Goal: Task Accomplishment & Management: Manage account settings

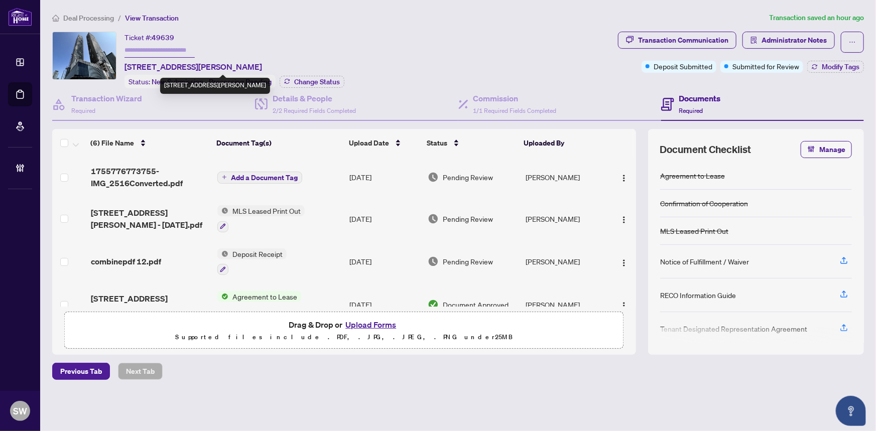
scroll to position [106, 0]
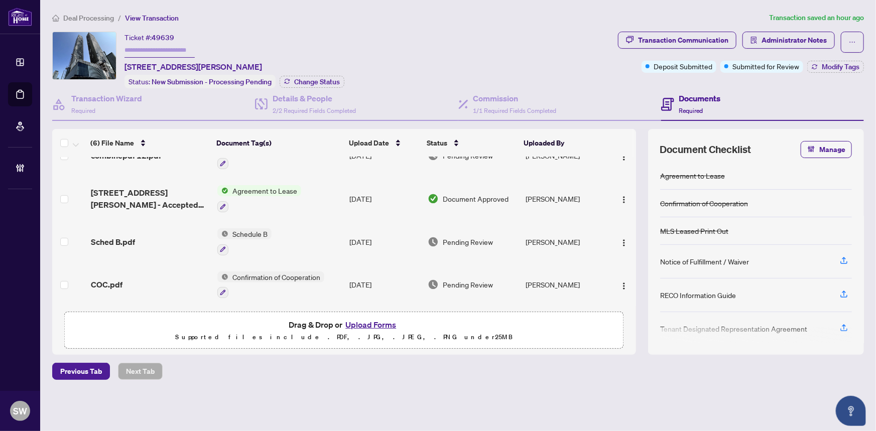
click at [268, 28] on div "Deal Processing / View Transaction Transaction saved an hour ago Ticket #: 4963…" at bounding box center [458, 213] width 820 height 403
click at [111, 93] on h4 "Transaction Wizard" at bounding box center [106, 98] width 71 height 12
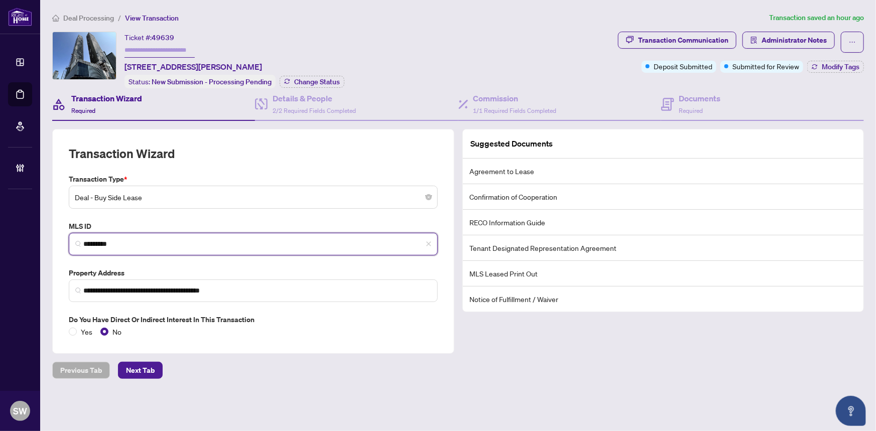
click at [106, 243] on input "*********" at bounding box center [257, 244] width 348 height 11
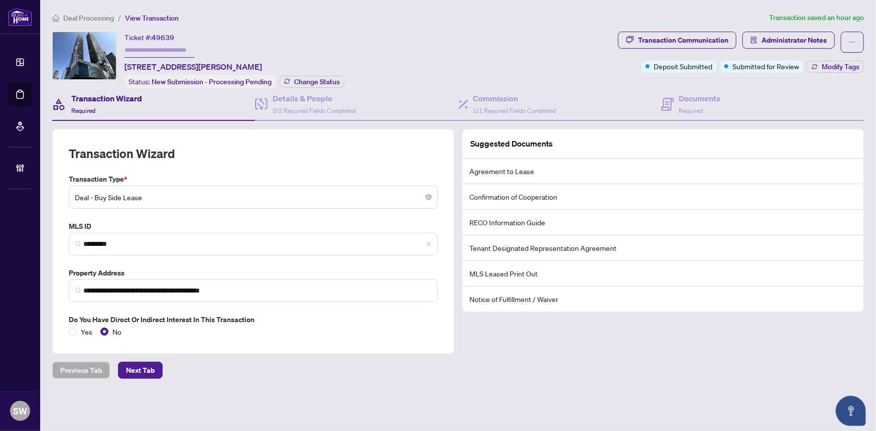
click at [163, 38] on span "49639" at bounding box center [163, 37] width 23 height 9
copy span "49639"
click at [688, 107] on span "Required" at bounding box center [691, 111] width 24 height 8
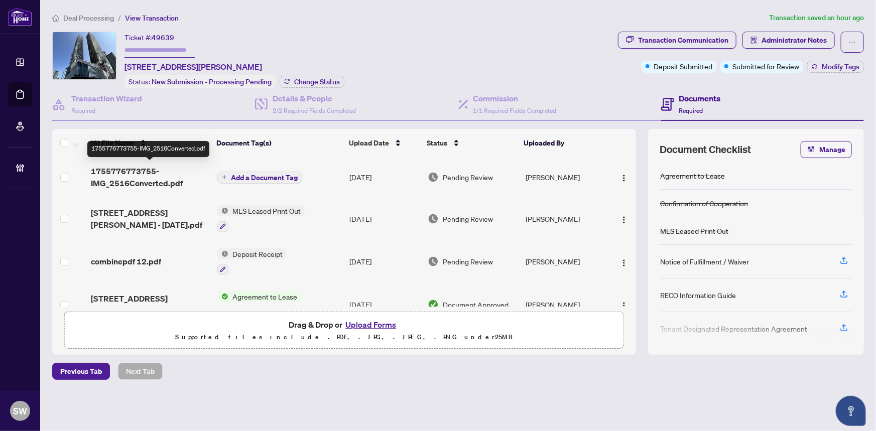
click at [133, 174] on span "1755776773755-IMG_2516Converted.pdf" at bounding box center [150, 177] width 119 height 24
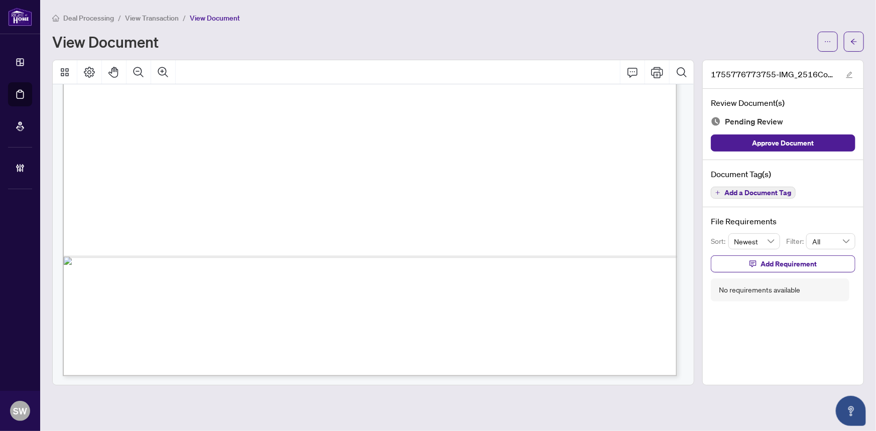
scroll to position [538, 0]
click at [739, 192] on span "Add a Document Tag" at bounding box center [758, 192] width 67 height 7
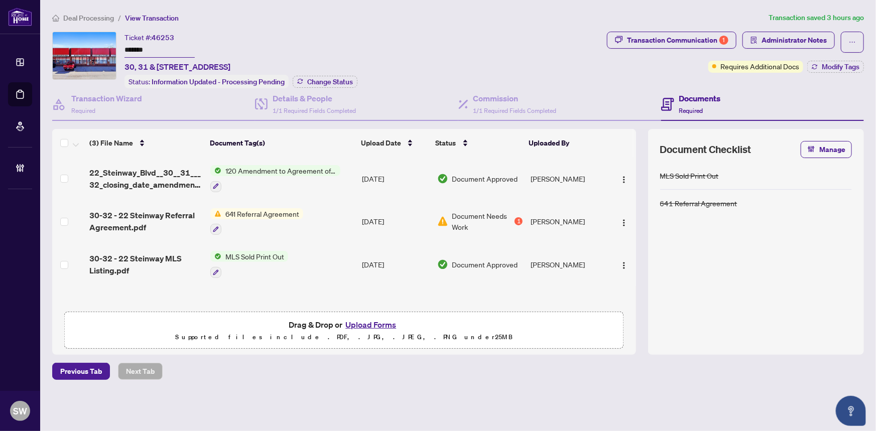
click at [86, 17] on span "Deal Processing" at bounding box center [88, 18] width 51 height 9
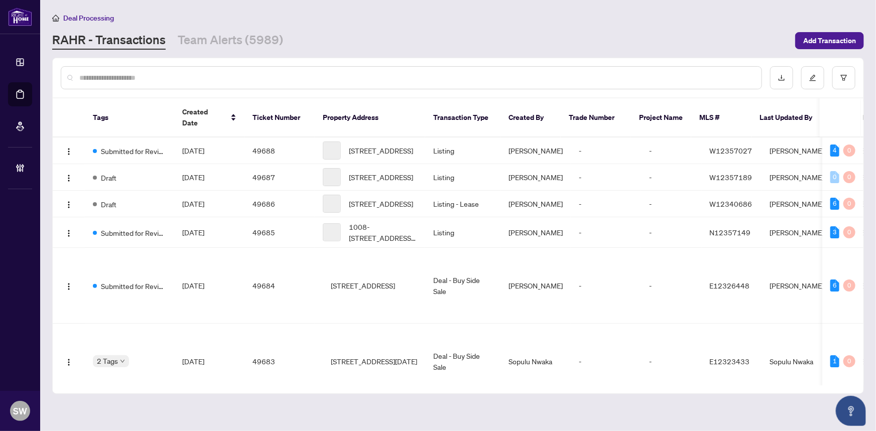
click at [152, 80] on input "text" at bounding box center [416, 77] width 674 height 11
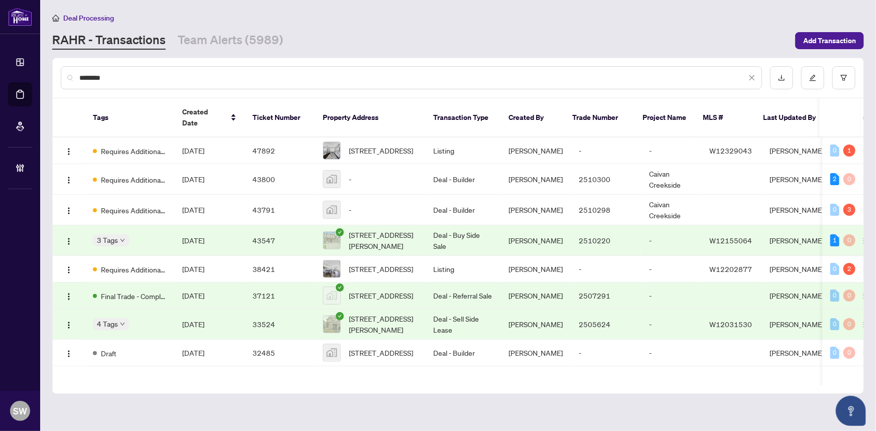
type input "********"
click at [367, 45] on div "RAHR - Transactions Team Alerts (5989)" at bounding box center [420, 41] width 737 height 18
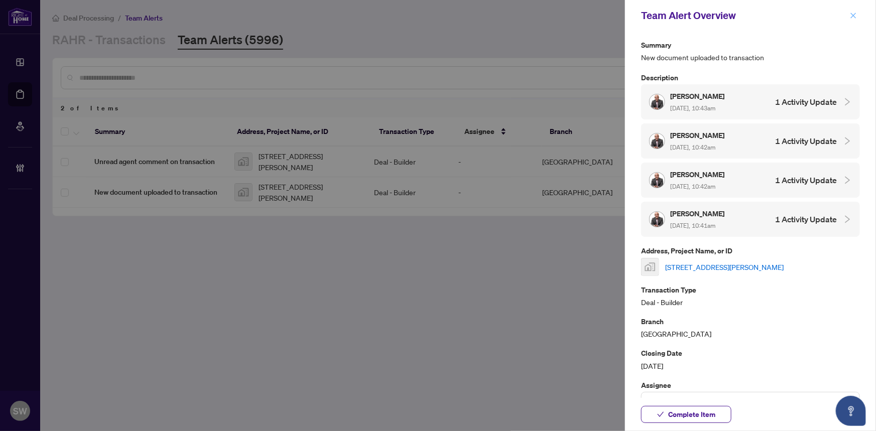
click at [858, 13] on button "button" at bounding box center [853, 16] width 13 height 12
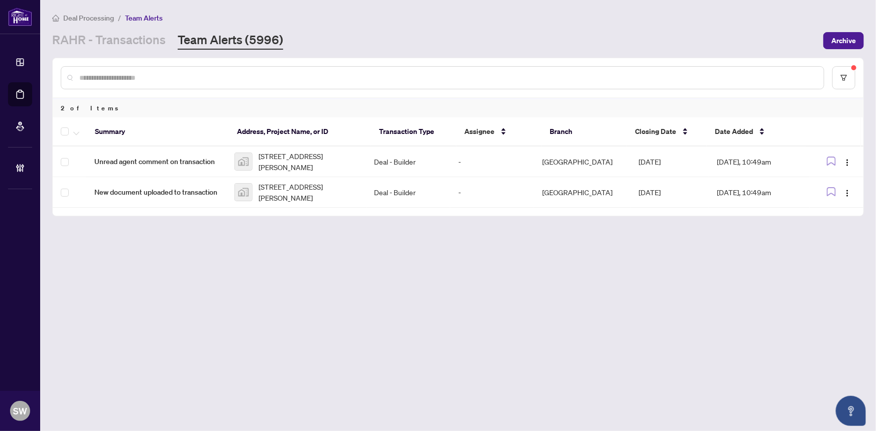
click at [126, 73] on input "text" at bounding box center [447, 77] width 737 height 11
type input "*******"
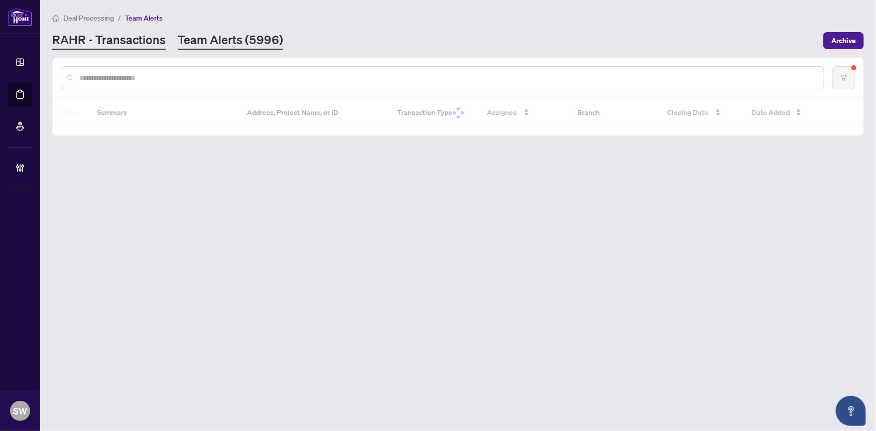
click at [128, 38] on link "RAHR - Transactions" at bounding box center [108, 41] width 113 height 18
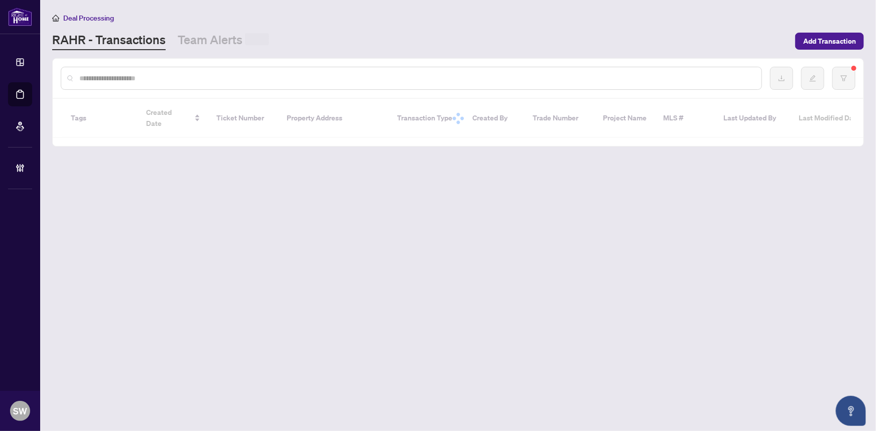
click at [131, 75] on input "text" at bounding box center [416, 78] width 674 height 11
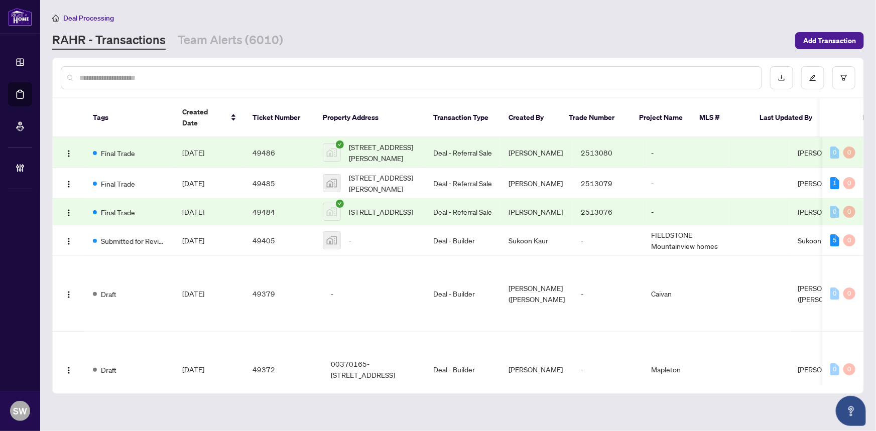
paste input "*******"
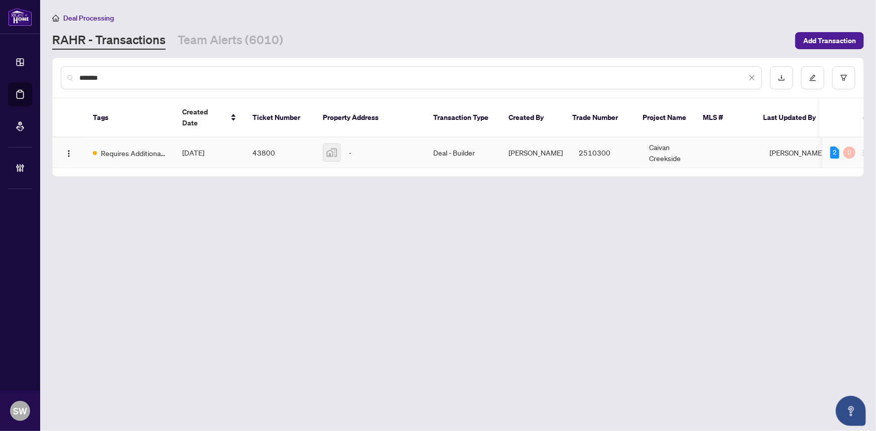
type input "*******"
click at [156, 138] on td "Requires Additional Docs" at bounding box center [129, 153] width 89 height 31
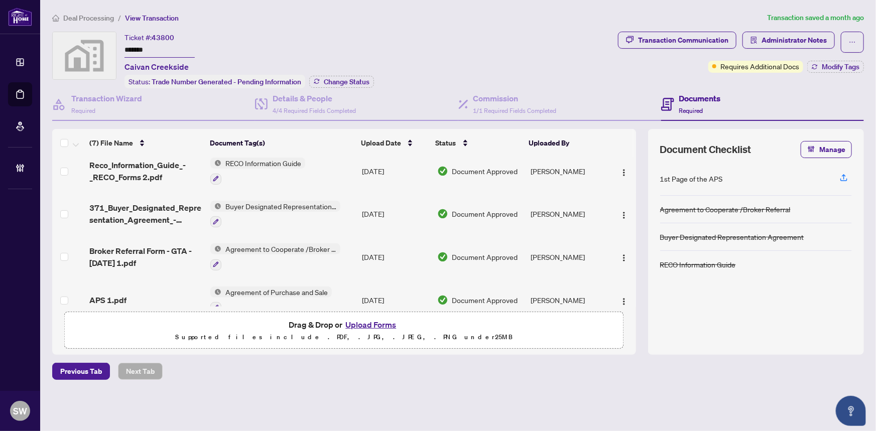
scroll to position [152, 0]
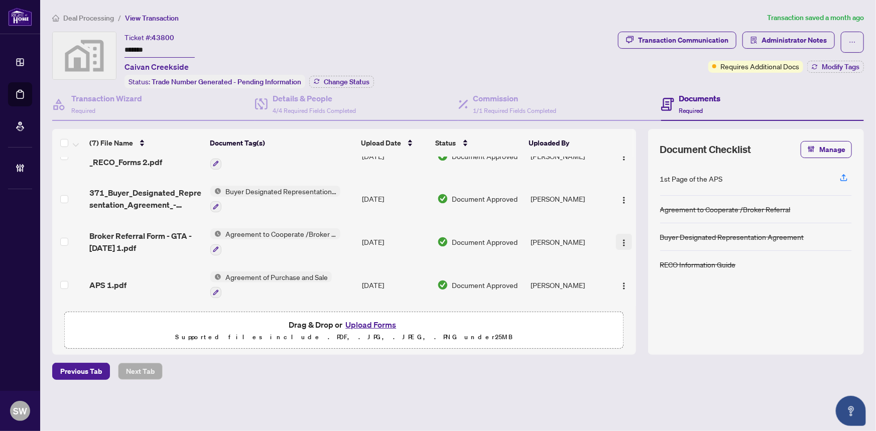
click at [622, 239] on img "button" at bounding box center [624, 243] width 8 height 8
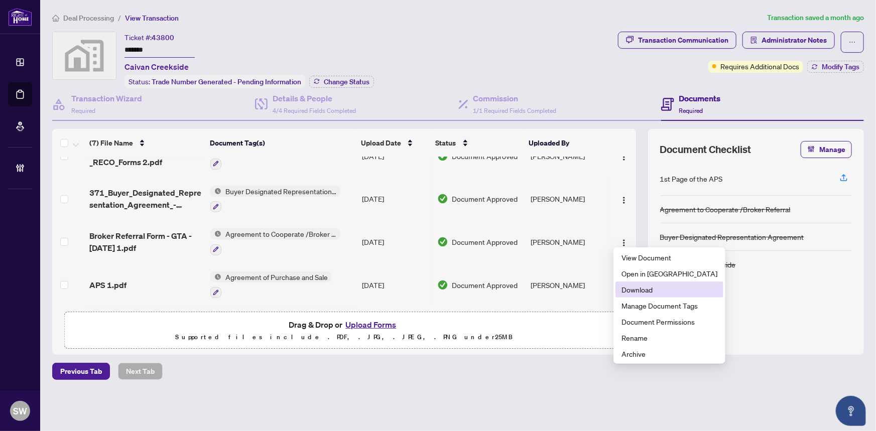
click at [640, 289] on span "Download" at bounding box center [670, 289] width 96 height 11
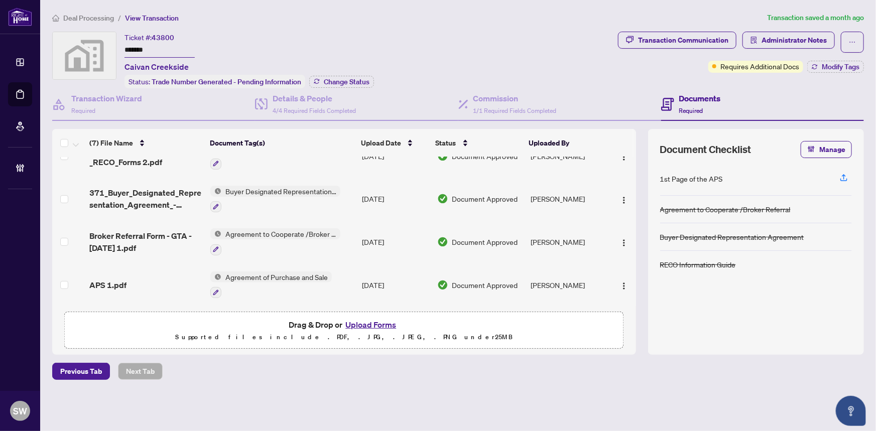
click at [315, 29] on div "Deal Processing / View Transaction Transaction saved a month ago Ticket #: 4380…" at bounding box center [458, 213] width 820 height 403
click at [79, 18] on span "Deal Processing" at bounding box center [88, 18] width 51 height 9
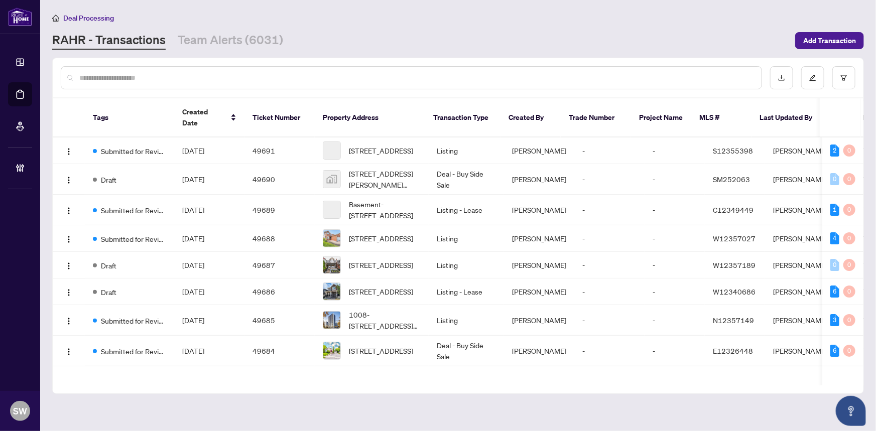
click at [112, 80] on input "text" at bounding box center [416, 77] width 674 height 11
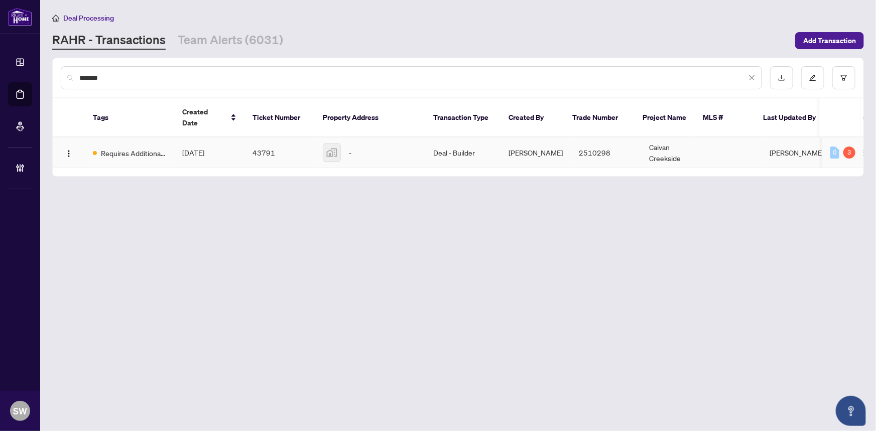
type input "*******"
click at [181, 138] on td "[DATE]" at bounding box center [209, 153] width 70 height 31
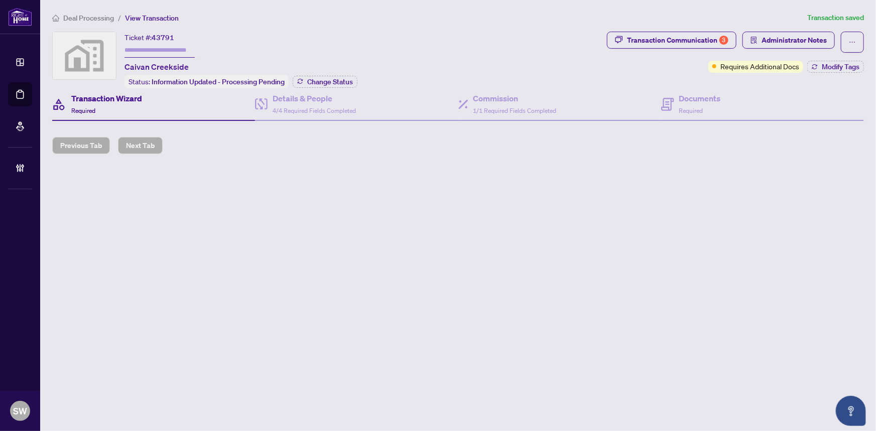
type input "*******"
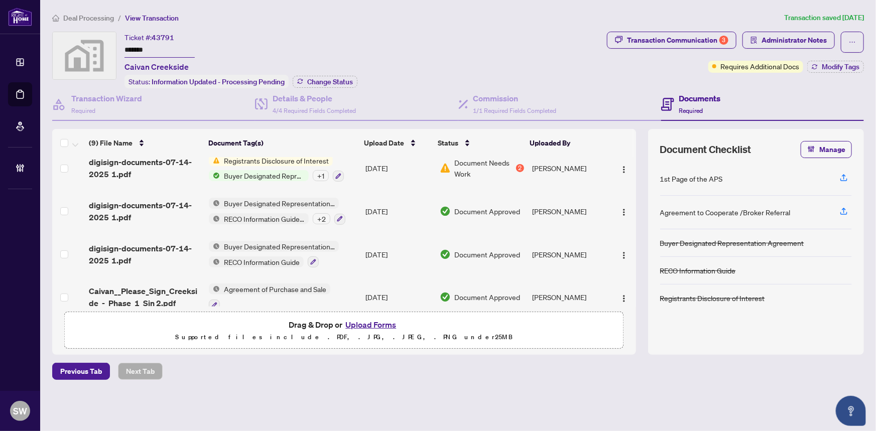
scroll to position [228, 0]
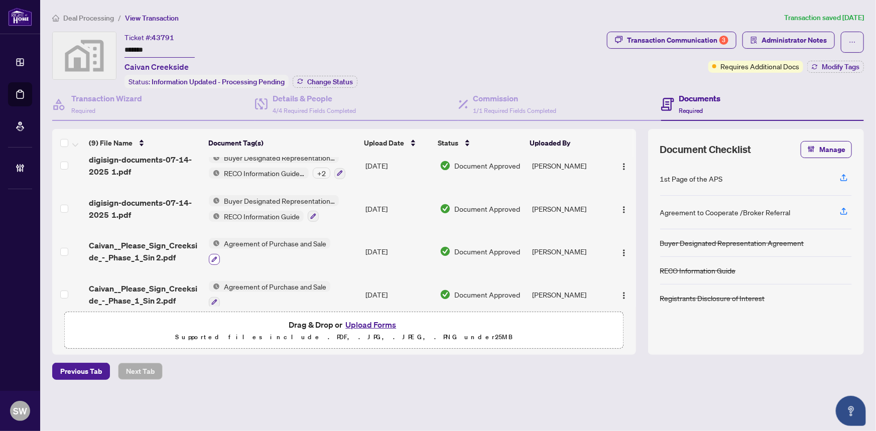
click at [213, 257] on icon "button" at bounding box center [214, 260] width 6 height 6
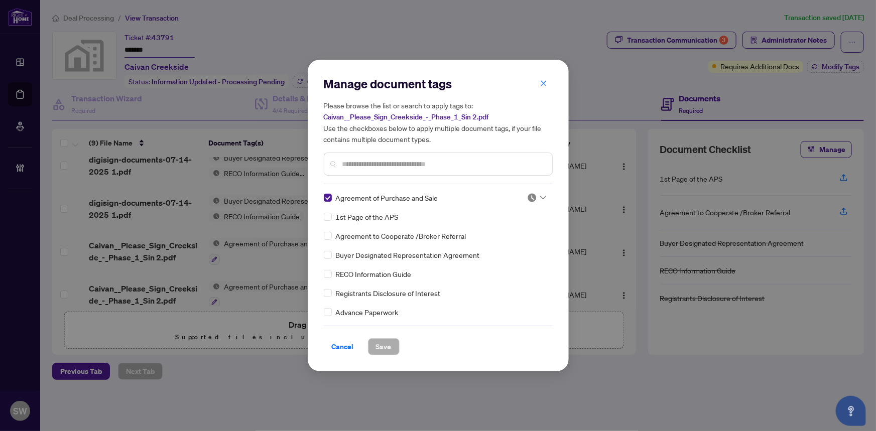
click at [544, 82] on icon "close" at bounding box center [544, 83] width 6 height 6
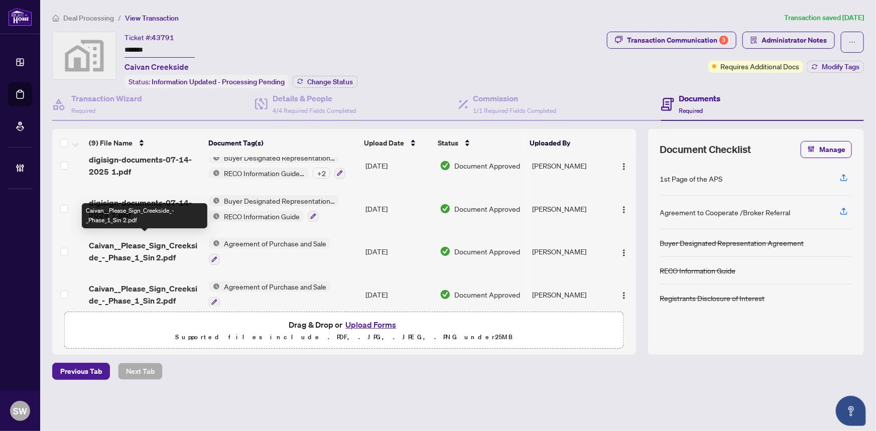
click at [138, 245] on span "Caivan__Please_Sign_Creekside_-_Phase_1_Sin 2.pdf" at bounding box center [145, 252] width 112 height 24
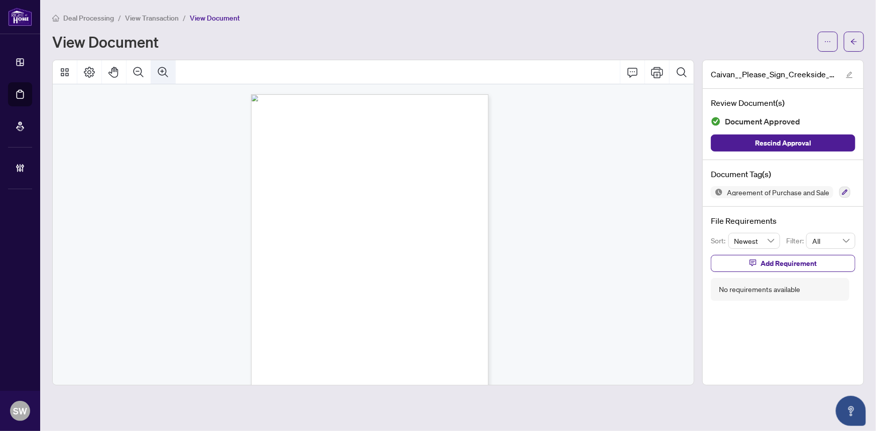
click at [159, 72] on icon "Zoom In" at bounding box center [163, 72] width 12 height 12
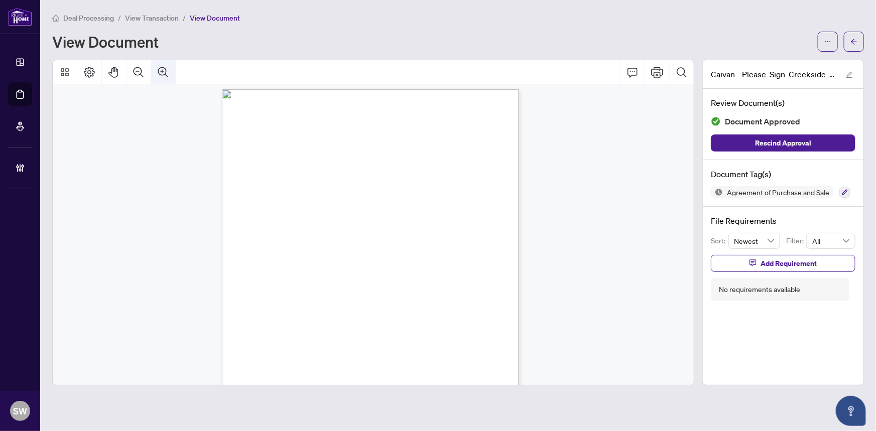
click at [159, 72] on icon "Zoom In" at bounding box center [163, 72] width 12 height 12
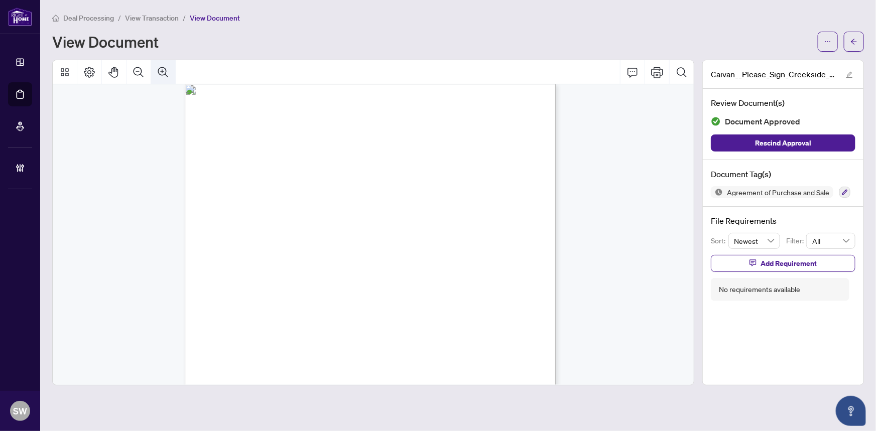
click at [159, 72] on icon "Zoom In" at bounding box center [163, 72] width 12 height 12
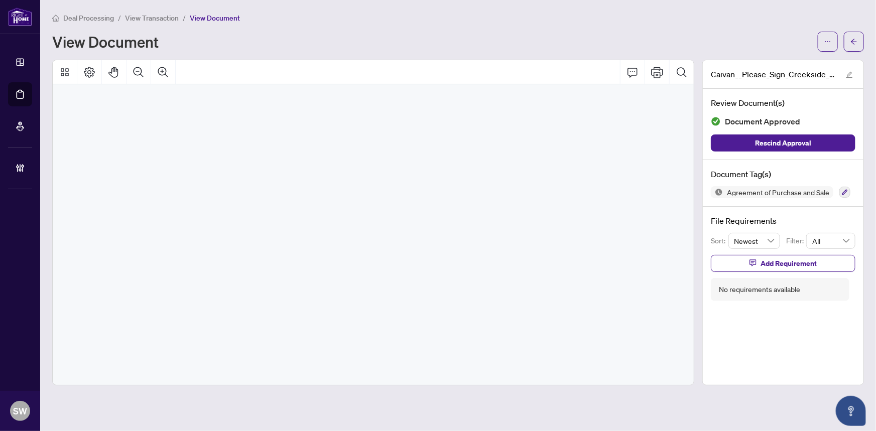
scroll to position [0, 292]
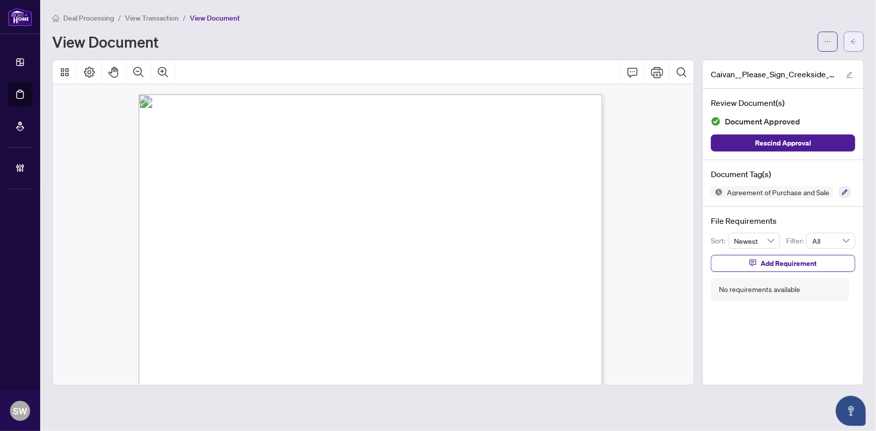
click at [861, 41] on button "button" at bounding box center [854, 42] width 20 height 20
